Goal: Find specific page/section: Find specific page/section

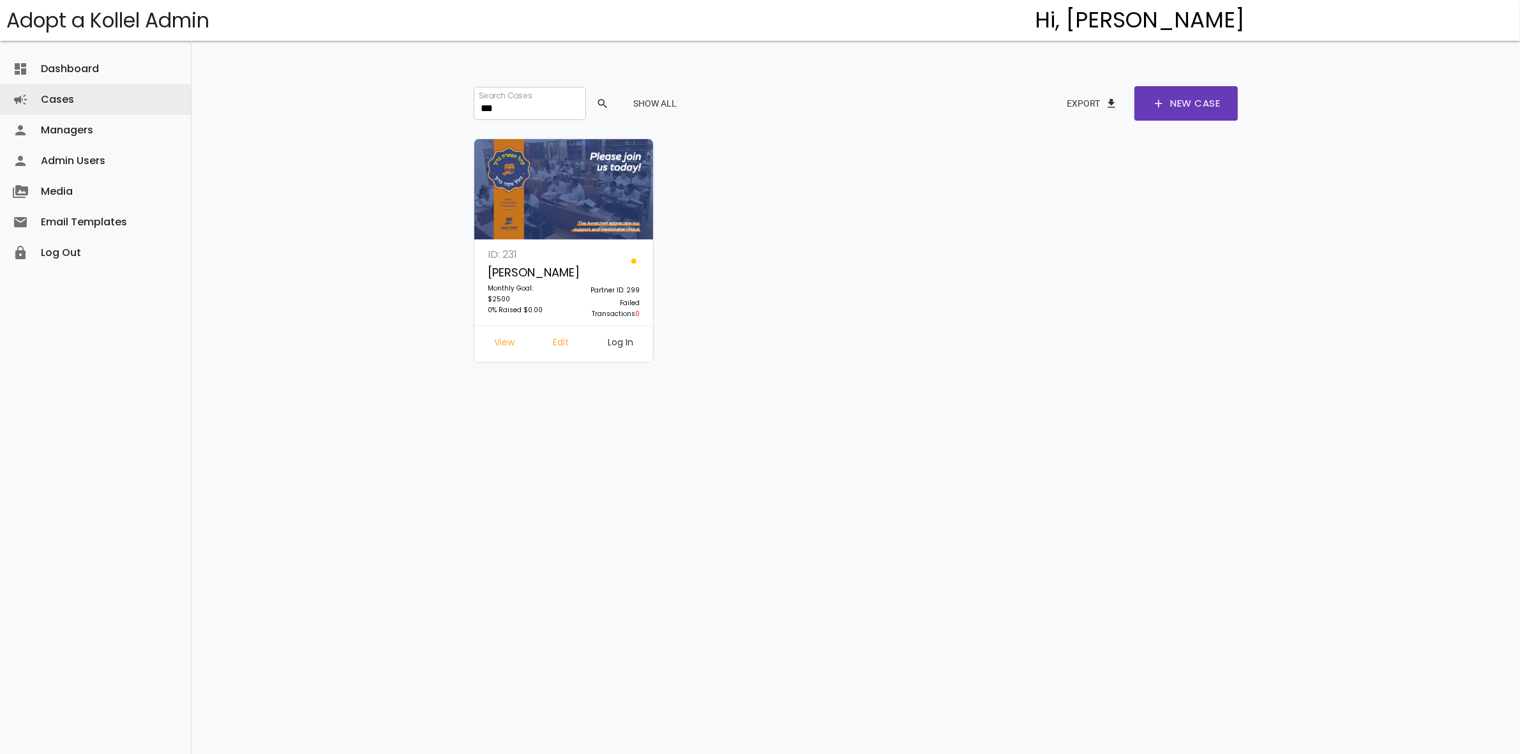
click at [621, 345] on link "Log In" at bounding box center [620, 343] width 46 height 23
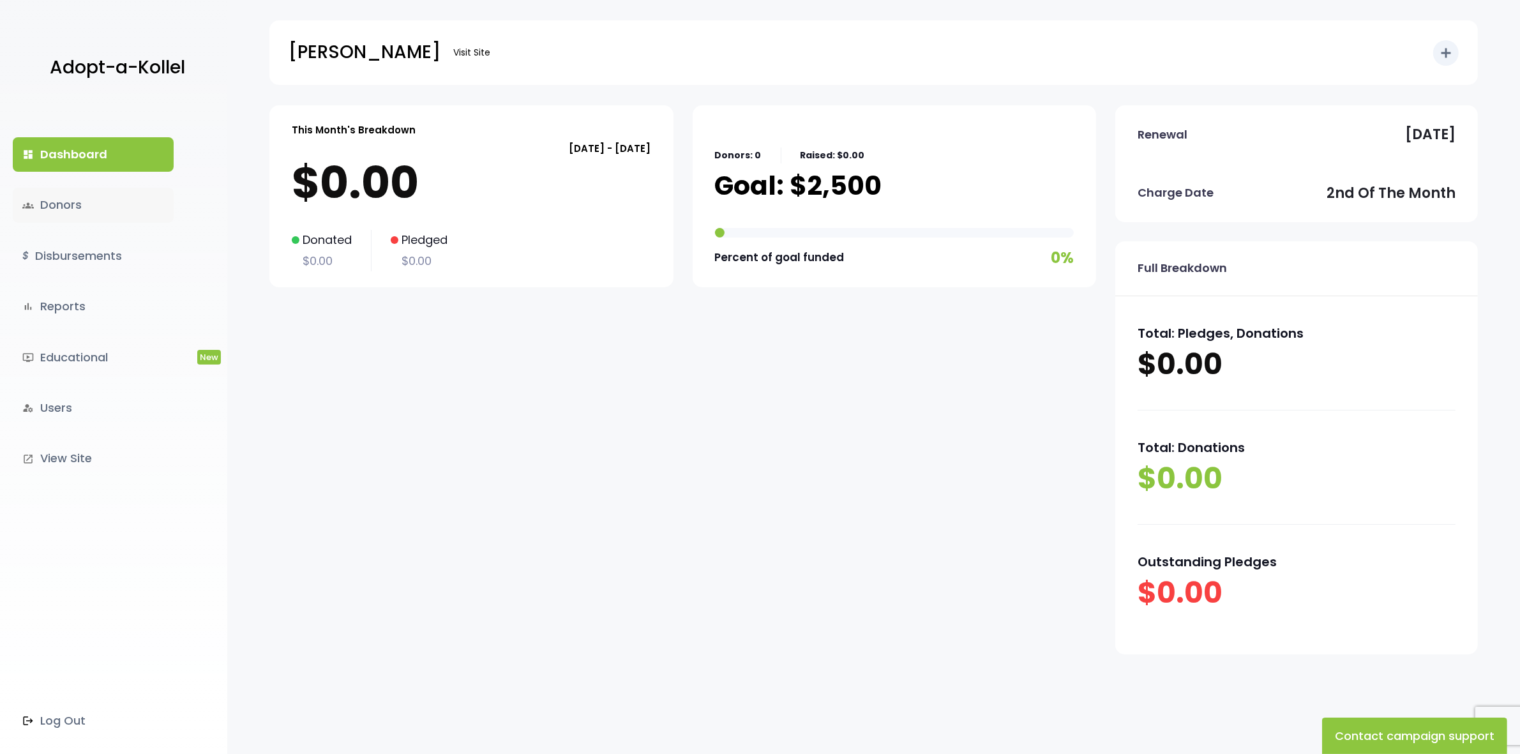
click at [75, 209] on link "groups Donors" at bounding box center [93, 205] width 161 height 34
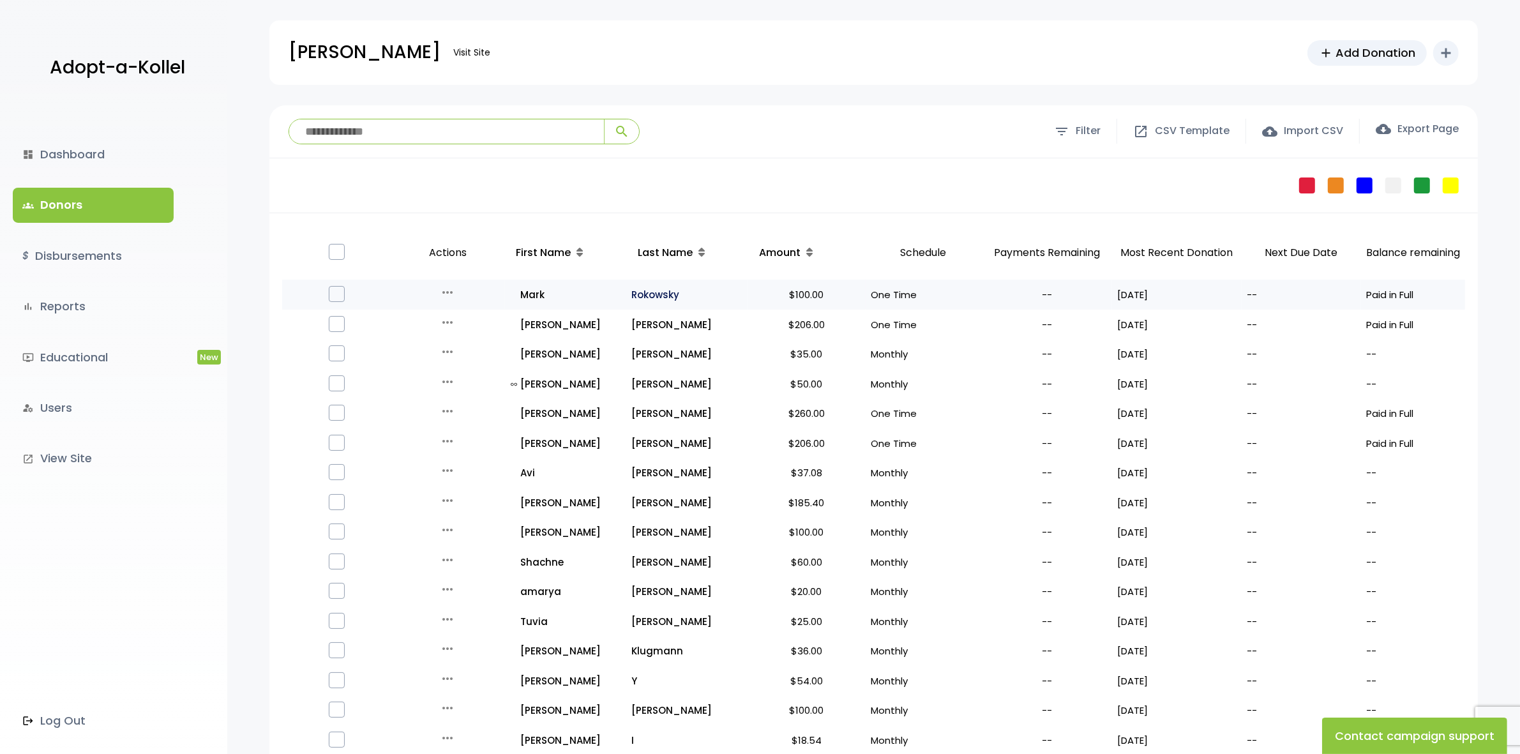
click at [645, 295] on p "Rokowsky" at bounding box center [686, 294] width 111 height 17
